Goal: Task Accomplishment & Management: Manage account settings

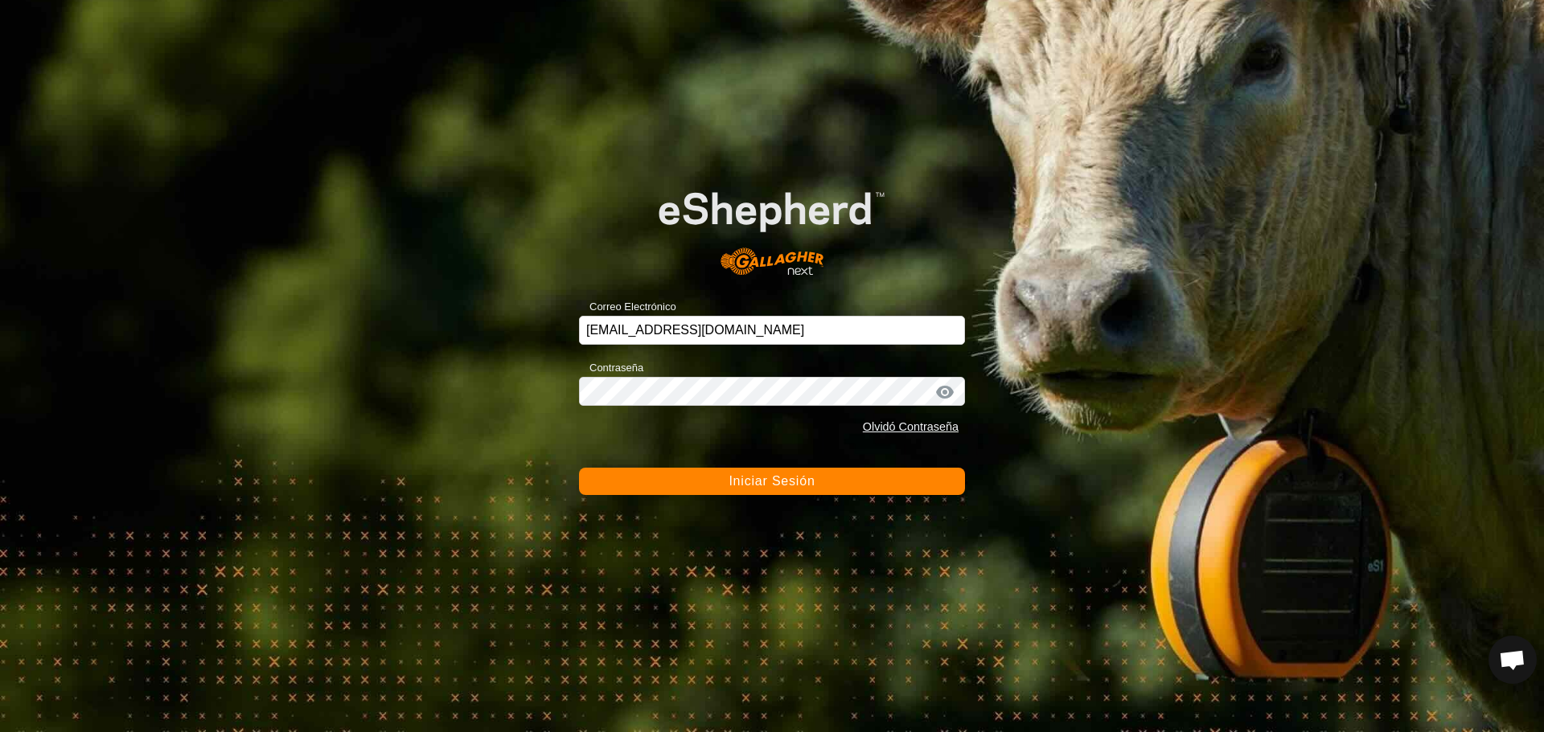
click at [756, 480] on span "Iniciar Sesión" at bounding box center [771, 481] width 86 height 14
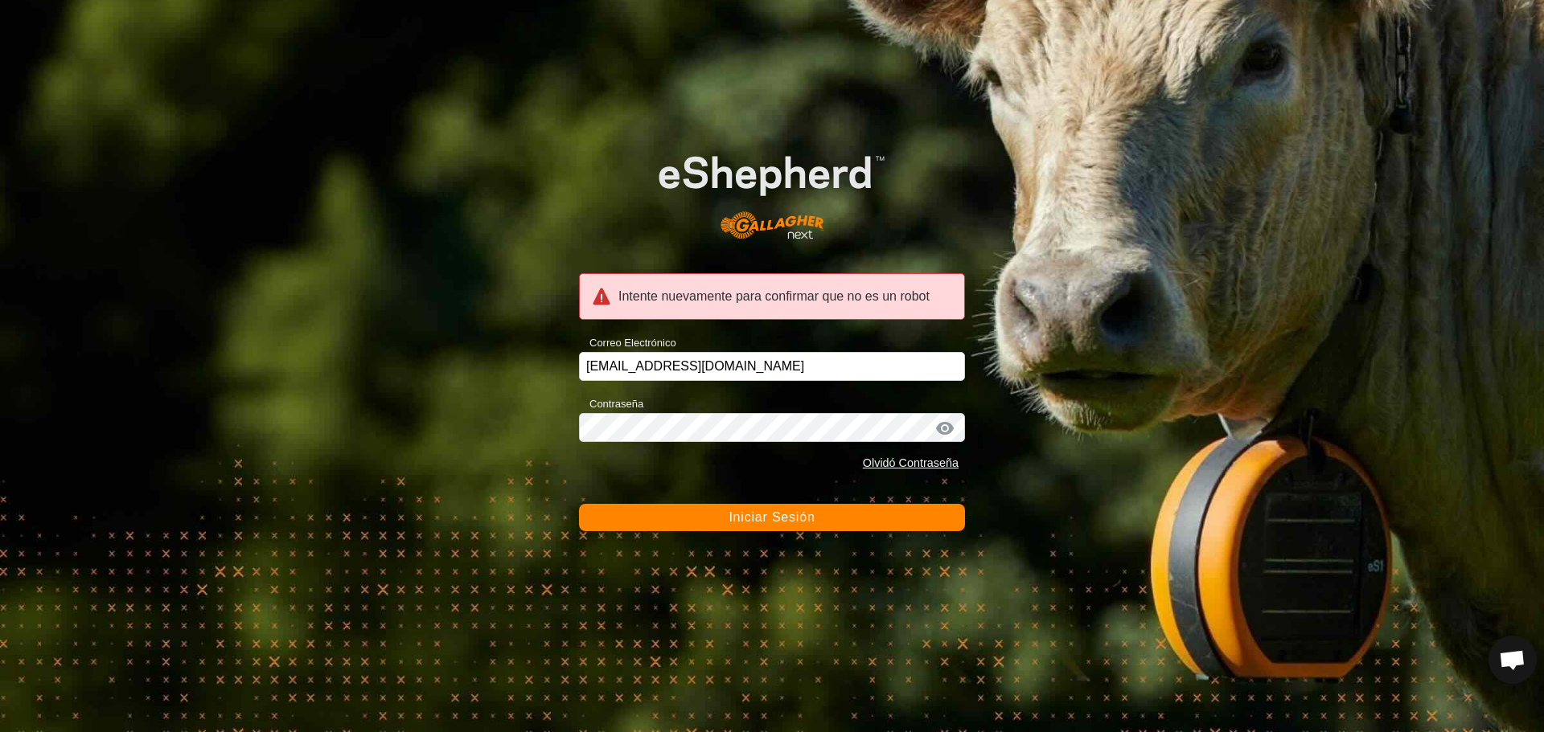
click at [788, 518] on span "Iniciar Sesión" at bounding box center [771, 517] width 86 height 14
